Goal: Transaction & Acquisition: Purchase product/service

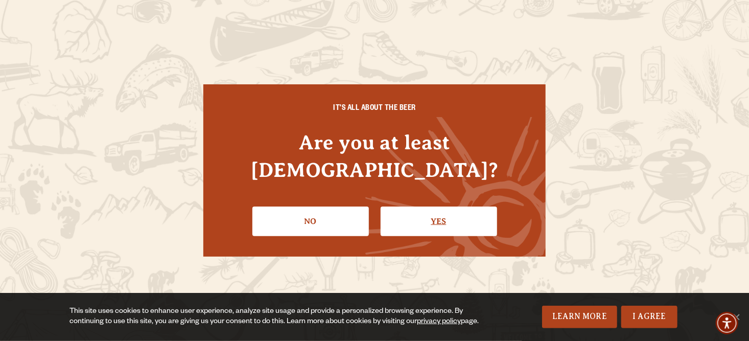
click at [443, 207] on link "Yes" at bounding box center [439, 222] width 117 height 30
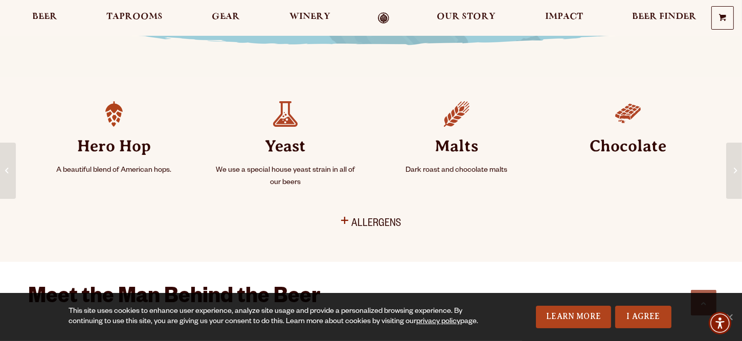
scroll to position [409, 0]
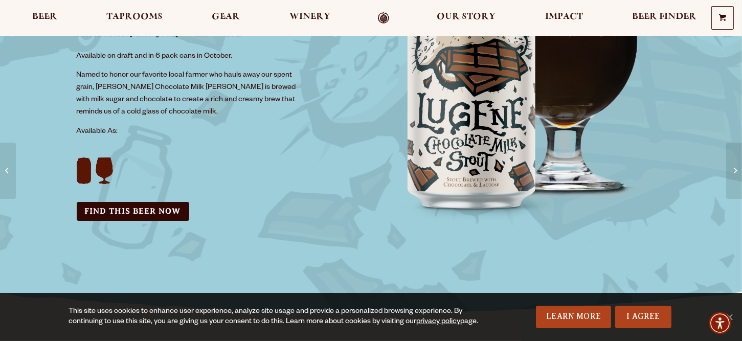
scroll to position [204, 0]
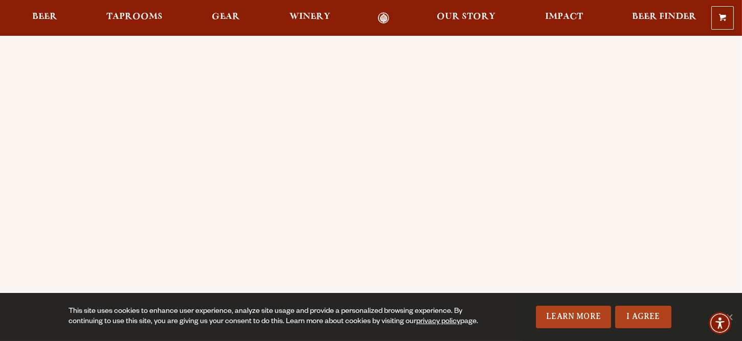
scroll to position [153, 0]
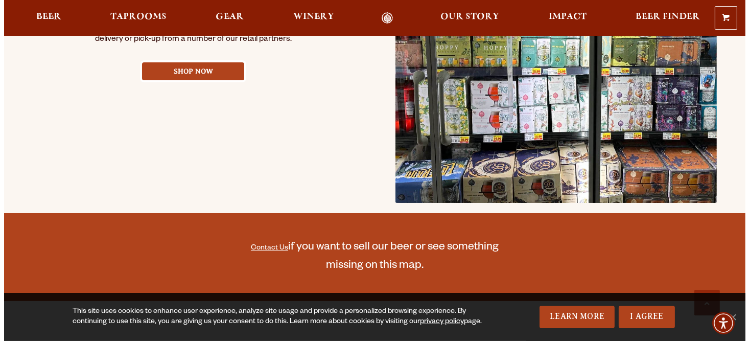
scroll to position [562, 0]
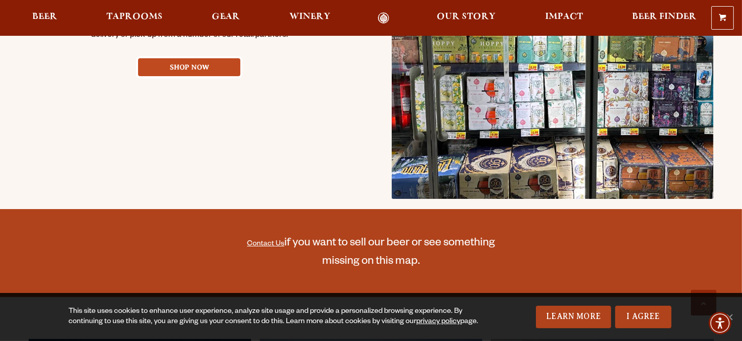
click at [186, 76] on link "Shop Now" at bounding box center [189, 67] width 102 height 18
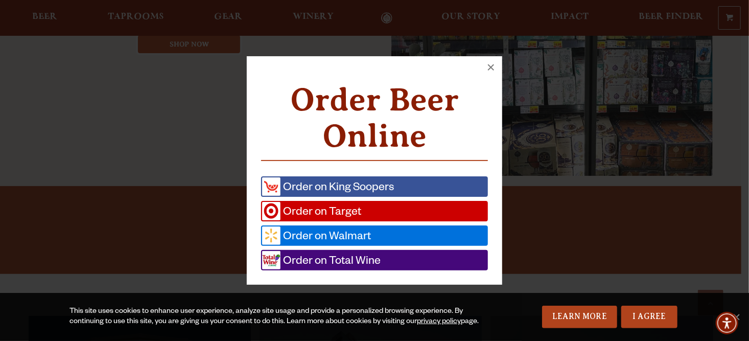
scroll to position [586, 0]
click at [369, 269] on span "Order on Total Wine" at bounding box center [331, 260] width 100 height 18
